Goal: Information Seeking & Learning: Learn about a topic

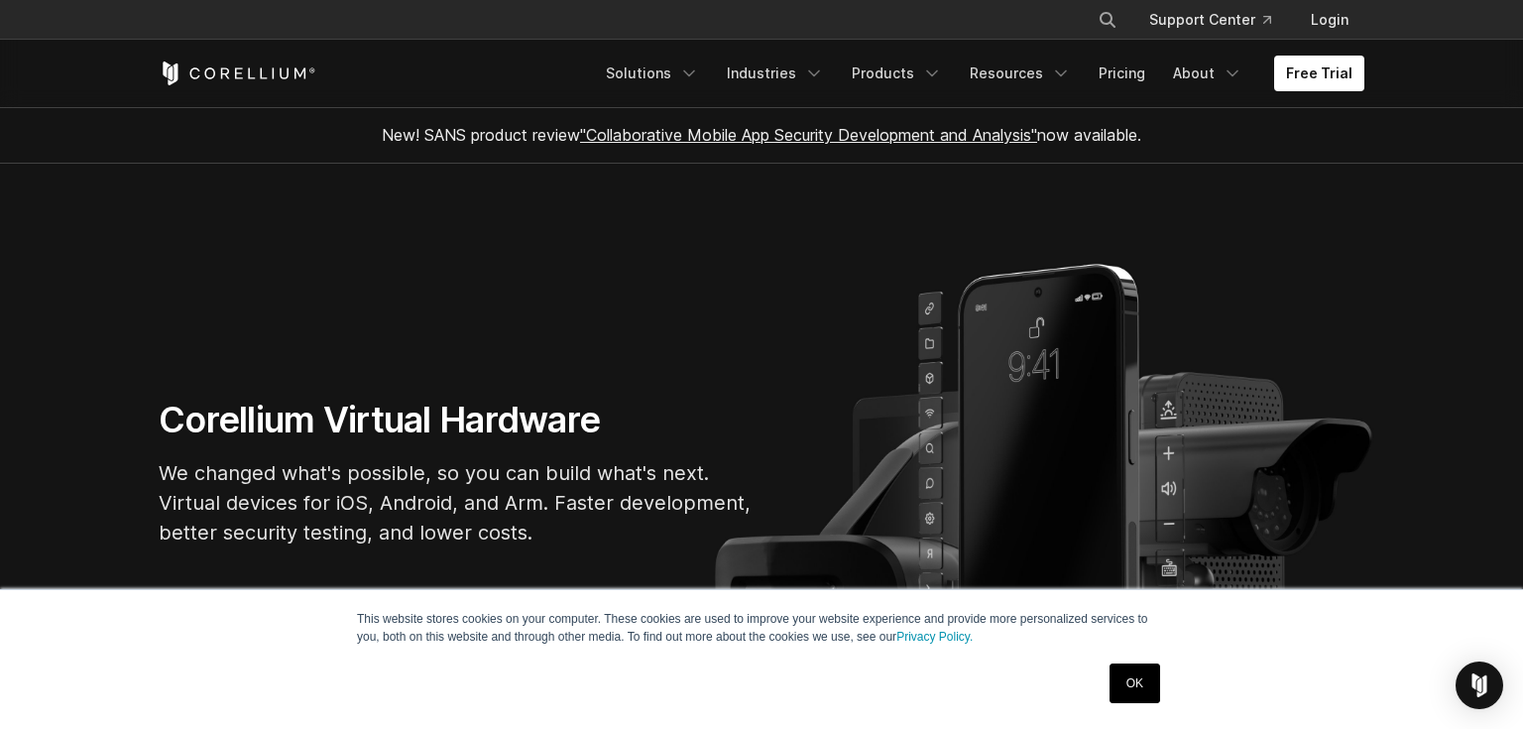
click at [71, 340] on section "Corellium Virtual Hardware We changed what's possible, so you can build what's …" at bounding box center [761, 480] width 1523 height 633
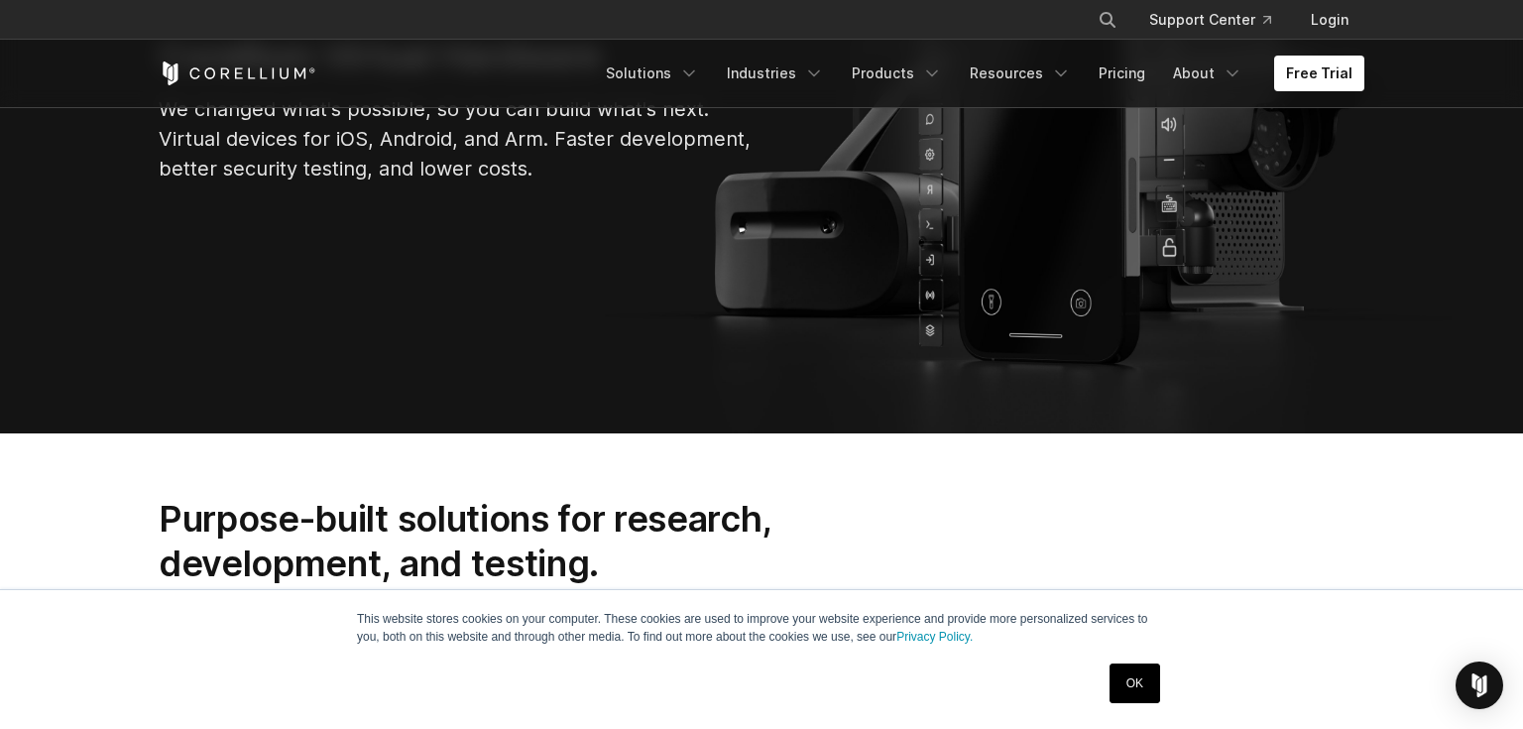
scroll to position [378, 0]
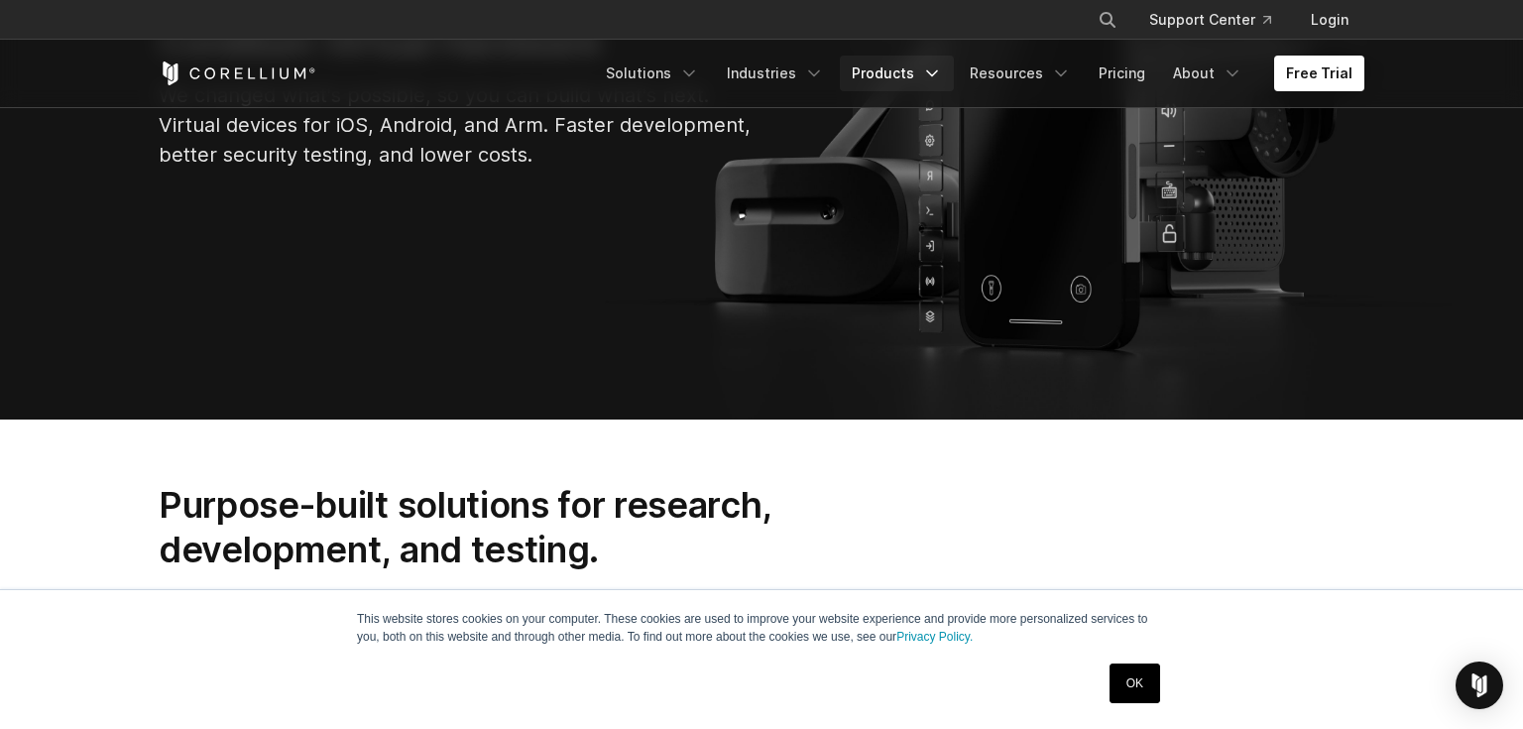
click at [934, 79] on icon "Navigation Menu" at bounding box center [932, 73] width 20 height 20
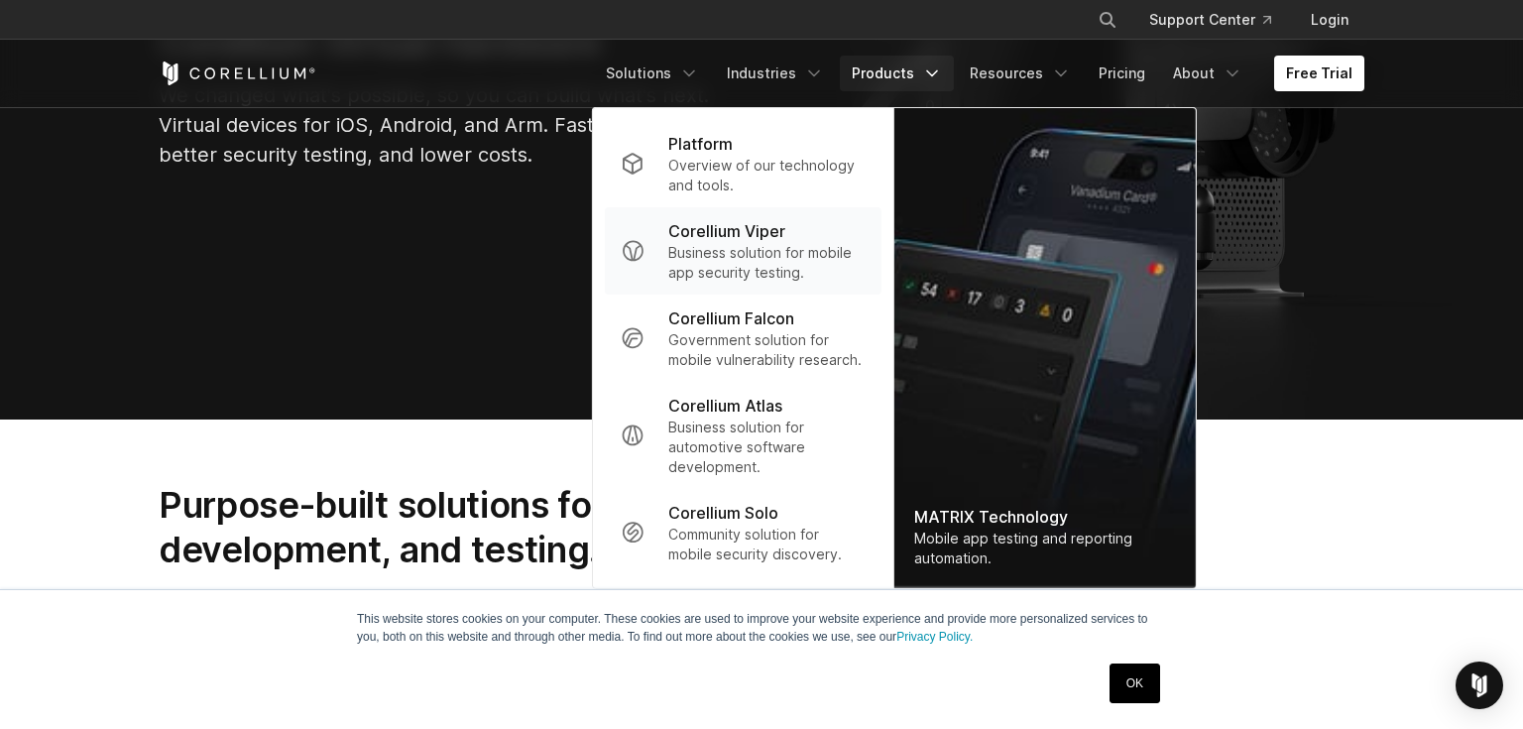
click at [748, 236] on p "Corellium Viper" at bounding box center [726, 231] width 117 height 24
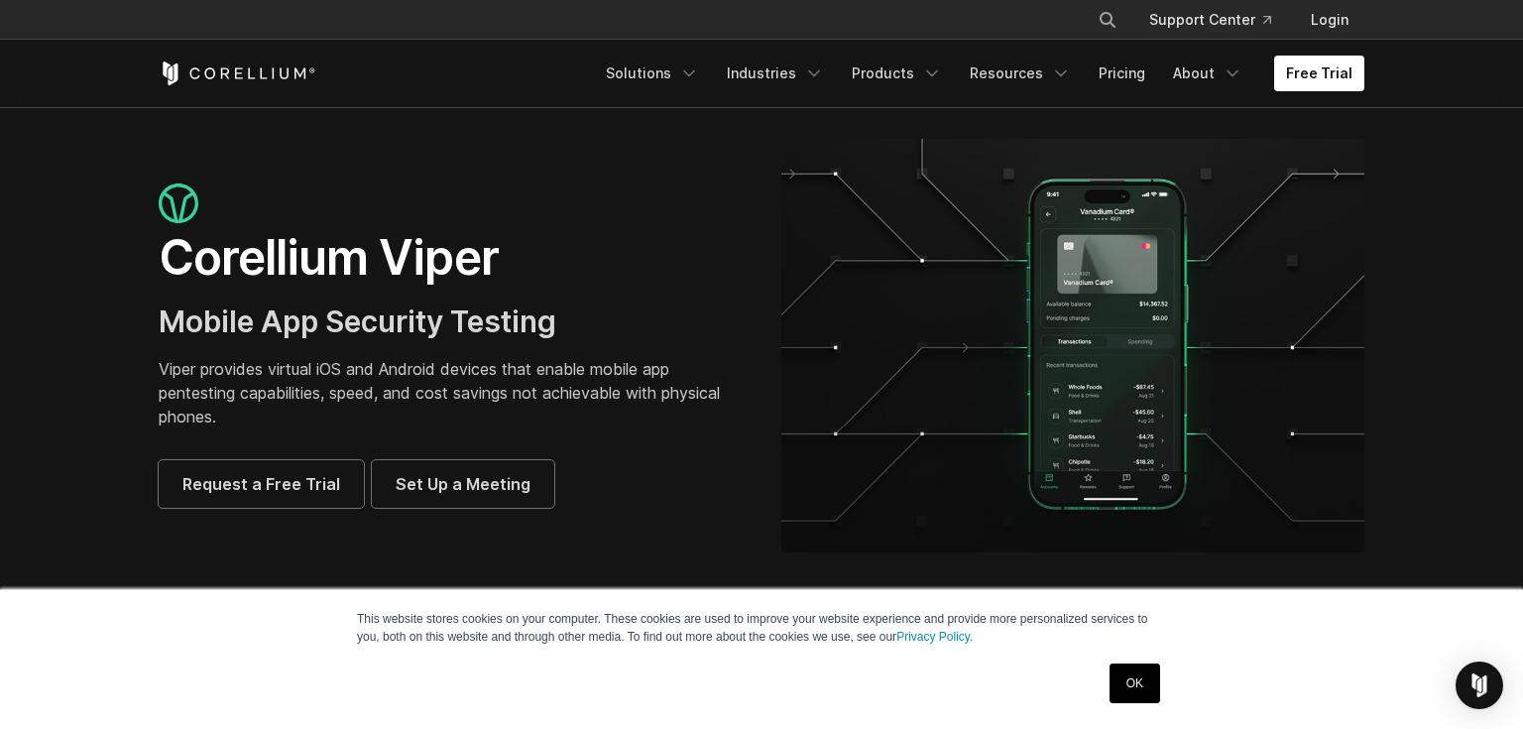
click at [267, 379] on p "Viper provides virtual iOS and Android devices that enable mobile app pentestin…" at bounding box center [450, 392] width 583 height 71
click at [315, 377] on p "Viper provides virtual iOS and Android devices that enable mobile app pentestin…" at bounding box center [450, 392] width 583 height 71
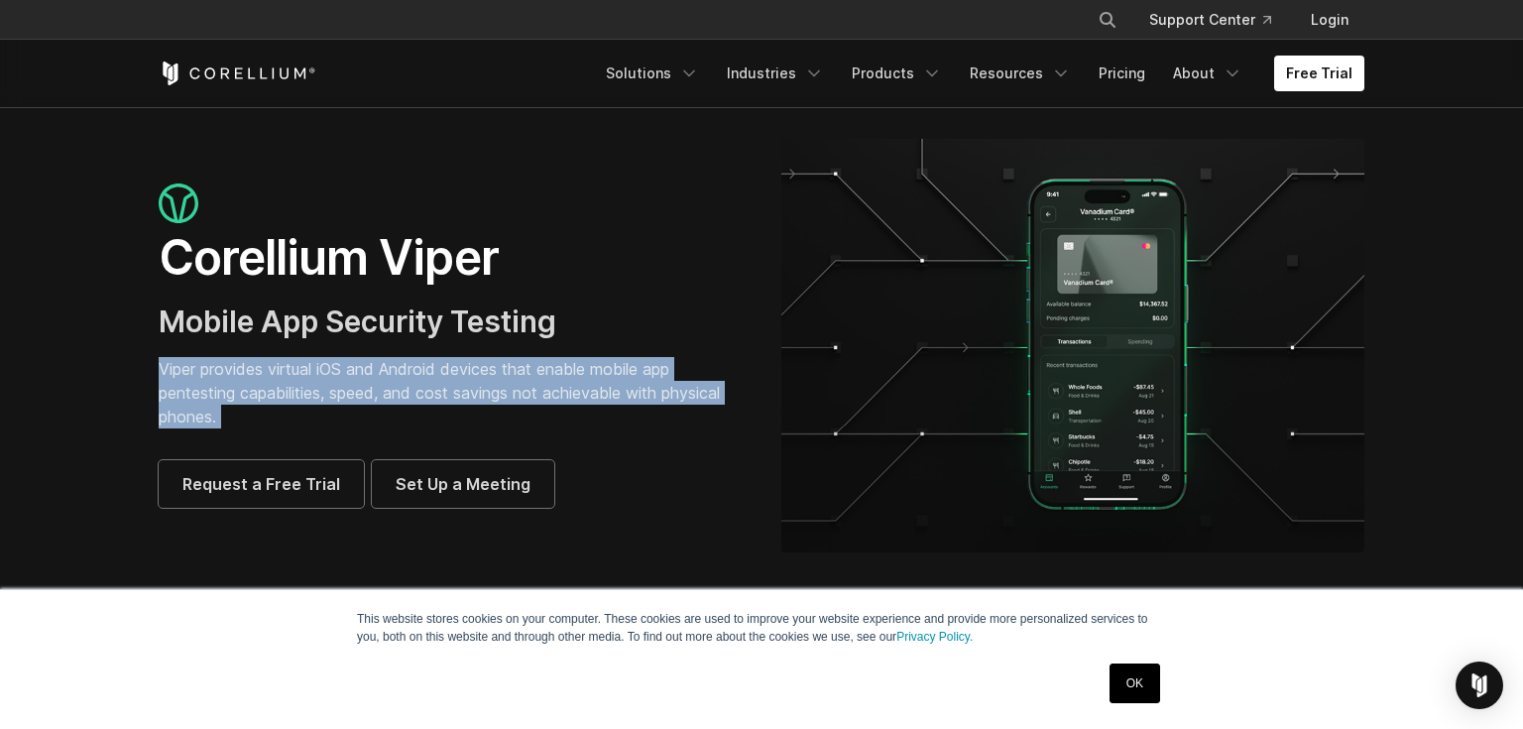
click at [315, 377] on p "Viper provides virtual iOS and Android devices that enable mobile app pentestin…" at bounding box center [450, 392] width 583 height 71
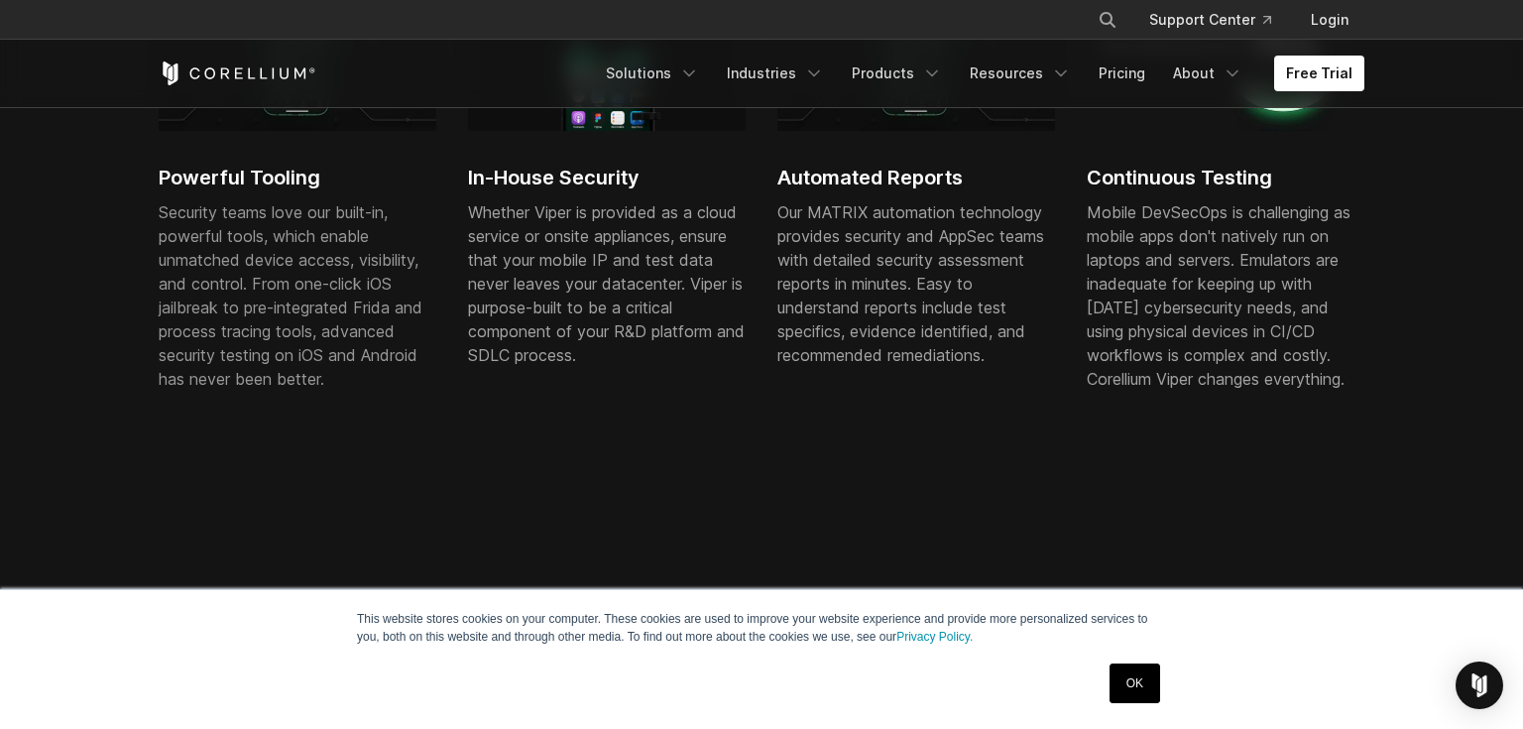
scroll to position [1310, 0]
